Goal: Transaction & Acquisition: Purchase product/service

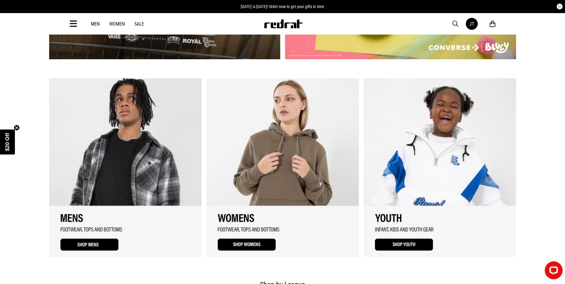
scroll to position [419, 0]
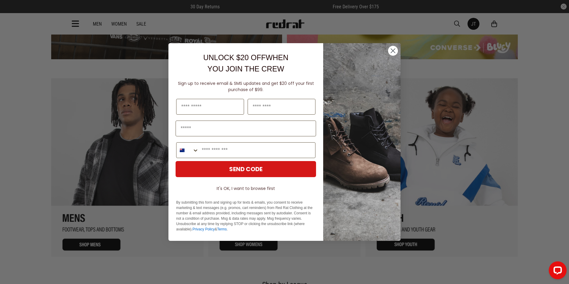
click at [393, 52] on circle "Close dialog" at bounding box center [393, 51] width 10 height 10
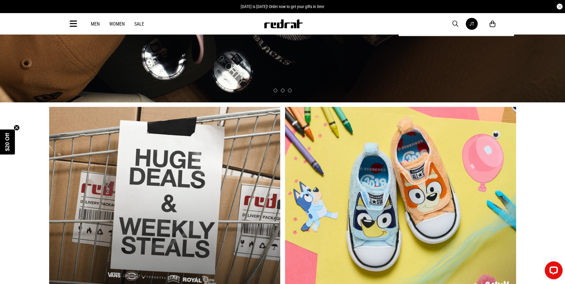
scroll to position [0, 0]
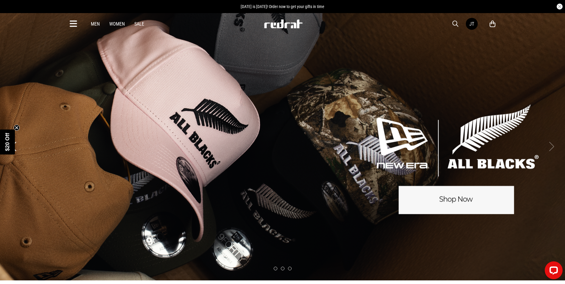
click at [94, 24] on link "Men" at bounding box center [95, 24] width 9 height 6
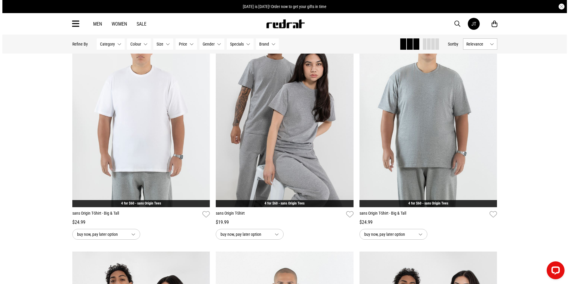
scroll to position [236, 0]
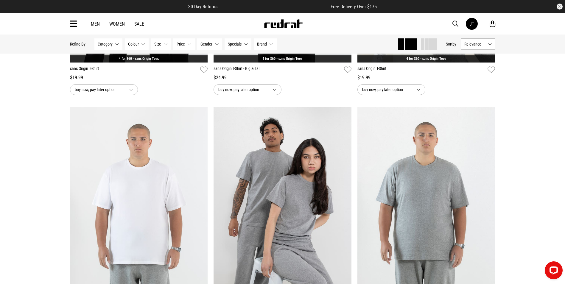
click at [72, 26] on icon at bounding box center [73, 24] width 7 height 10
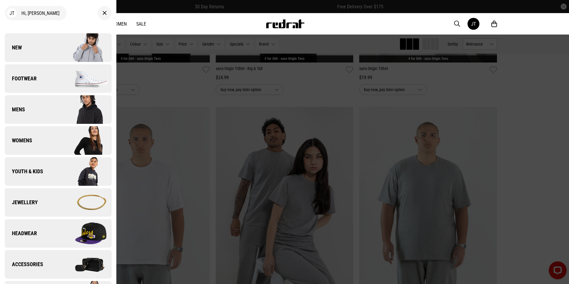
click at [53, 85] on link "Footwear" at bounding box center [58, 78] width 107 height 29
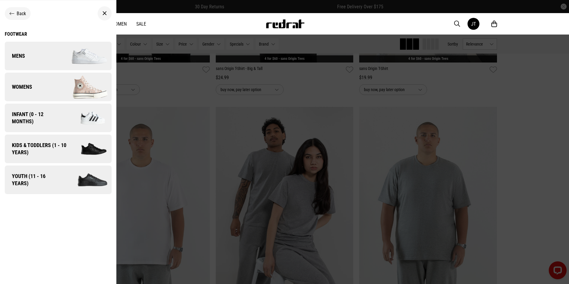
click at [24, 32] on div "Footwear" at bounding box center [58, 34] width 107 height 6
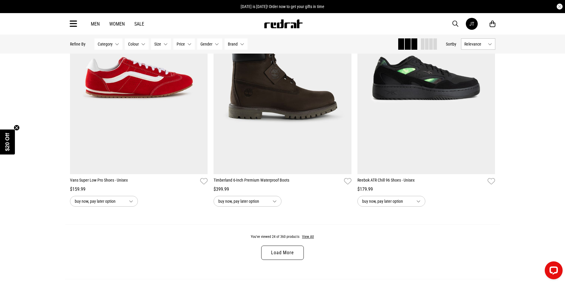
scroll to position [1846, 0]
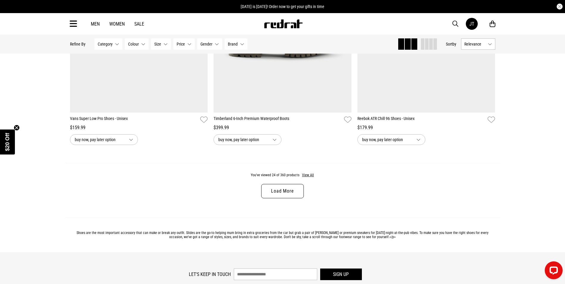
click at [294, 197] on link "Load More" at bounding box center [282, 191] width 42 height 14
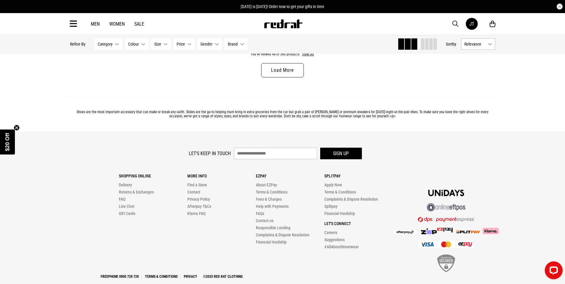
scroll to position [3871, 0]
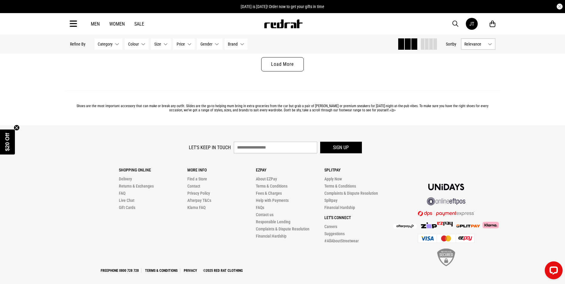
click at [293, 71] on link "Load More" at bounding box center [282, 64] width 42 height 14
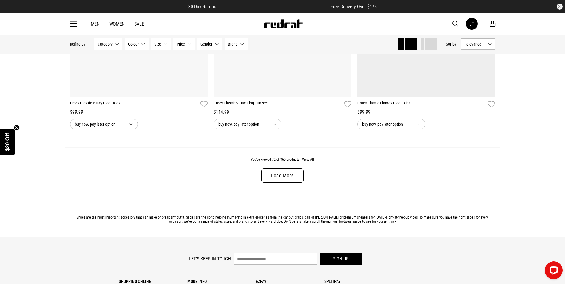
scroll to position [5747, 0]
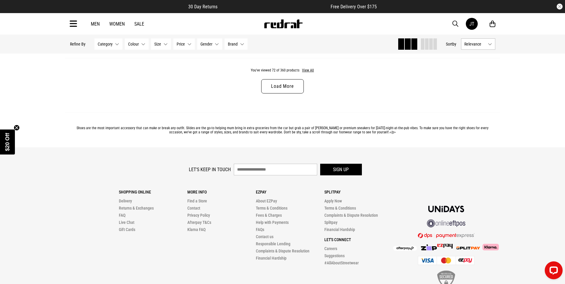
click at [293, 94] on link "Load More" at bounding box center [282, 86] width 42 height 14
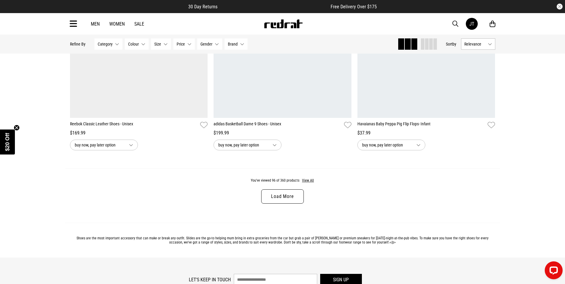
scroll to position [7653, 0]
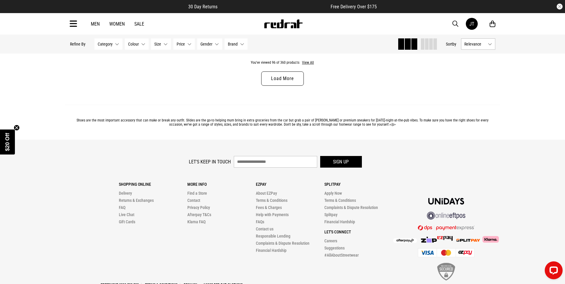
click at [282, 86] on link "Load More" at bounding box center [282, 78] width 42 height 14
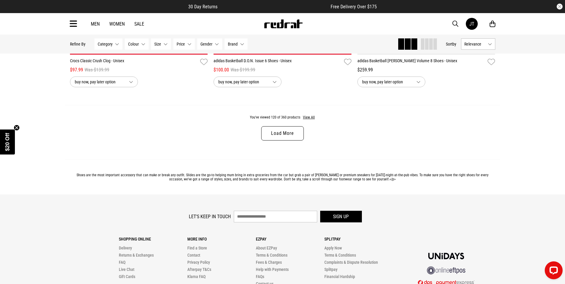
scroll to position [9499, 0]
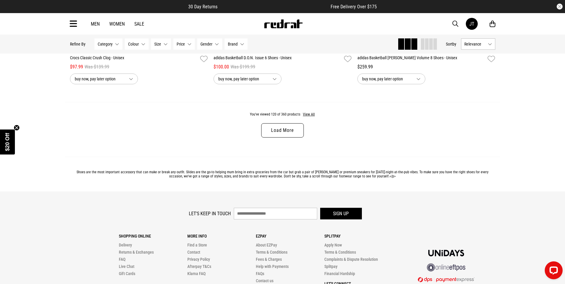
click at [287, 138] on link "Load More" at bounding box center [282, 130] width 42 height 14
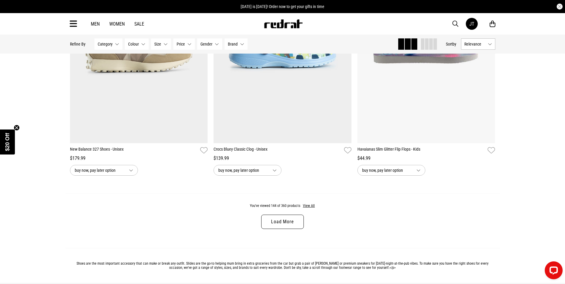
scroll to position [11405, 0]
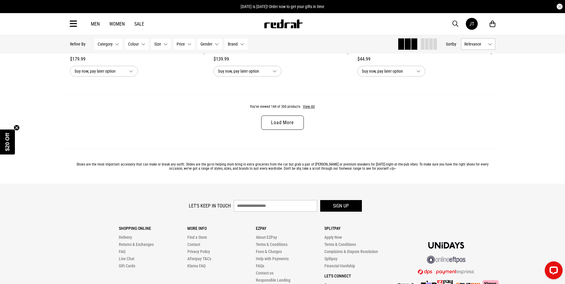
click at [273, 130] on link "Load More" at bounding box center [282, 123] width 42 height 14
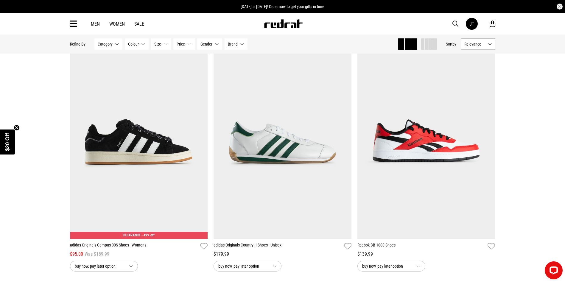
scroll to position [13192, 0]
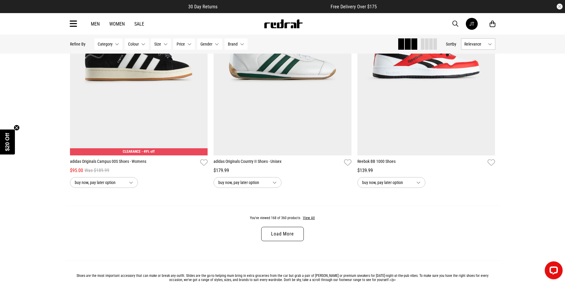
click at [289, 241] on link "Load More" at bounding box center [282, 234] width 42 height 14
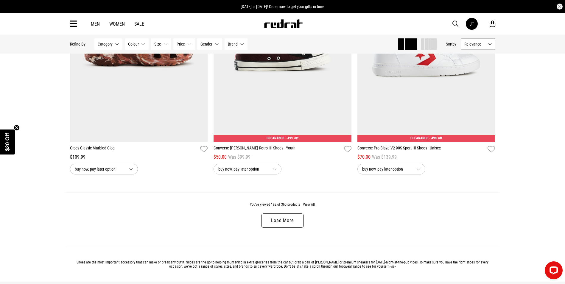
scroll to position [15187, 0]
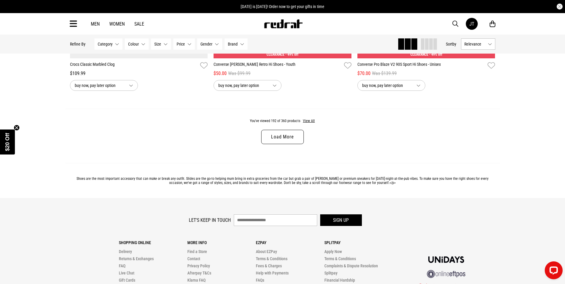
click at [295, 144] on link "Load More" at bounding box center [282, 137] width 42 height 14
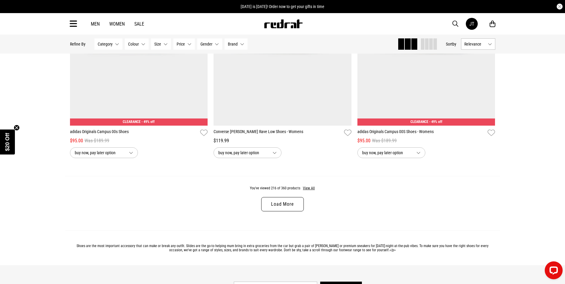
scroll to position [17093, 0]
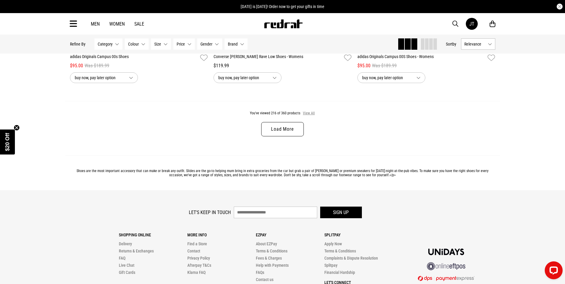
click at [309, 116] on button "View All" at bounding box center [309, 113] width 13 height 5
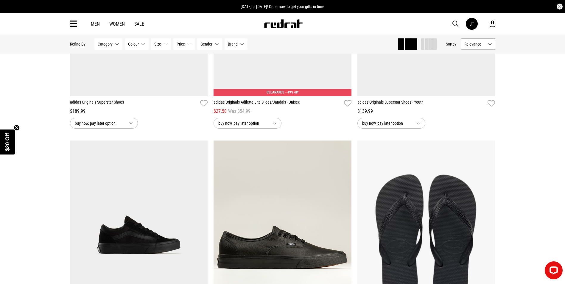
scroll to position [22424, 0]
